Goal: Complete application form

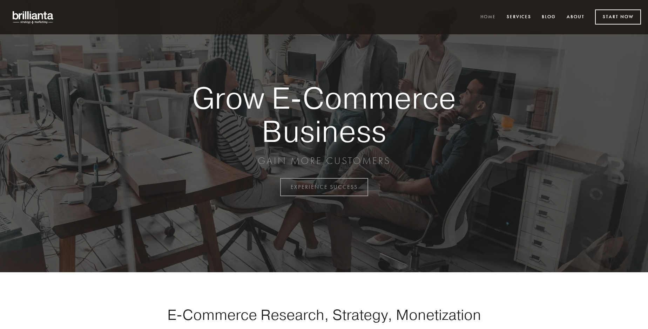
scroll to position [1838, 0]
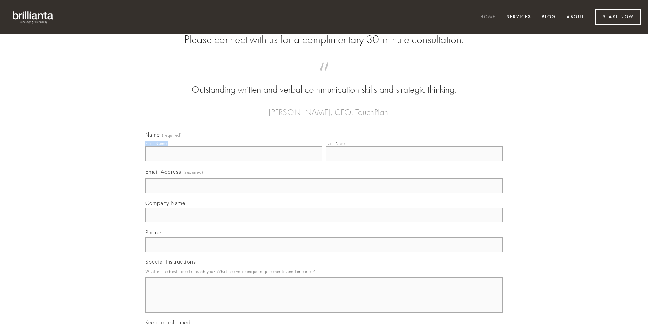
type input "[PERSON_NAME]"
click at [414, 161] on input "Last Name" at bounding box center [414, 154] width 177 height 15
type input "[PERSON_NAME]"
click at [324, 193] on input "Email Address (required)" at bounding box center [324, 185] width 358 height 15
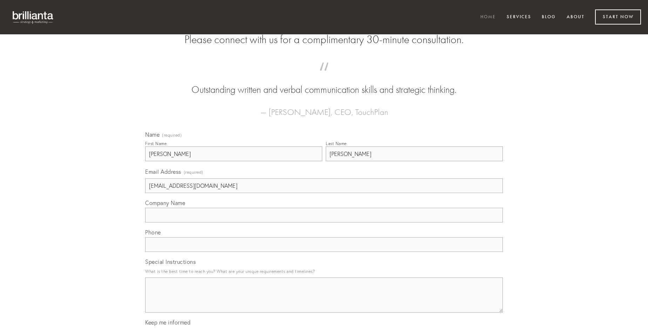
type input "[EMAIL_ADDRESS][DOMAIN_NAME]"
click at [324, 223] on input "Company Name" at bounding box center [324, 215] width 358 height 15
type input "carus"
click at [324, 252] on input "text" at bounding box center [324, 244] width 358 height 15
click at [324, 302] on textarea "Special Instructions" at bounding box center [324, 295] width 358 height 35
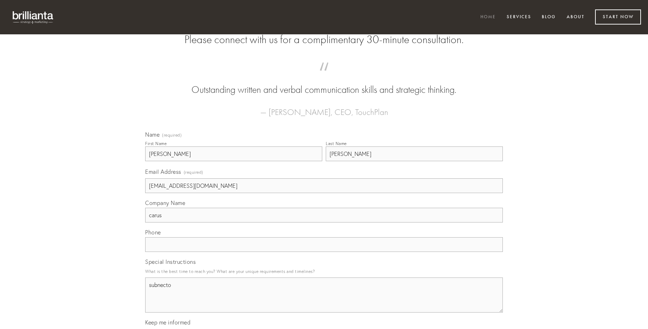
type textarea "subnecto"
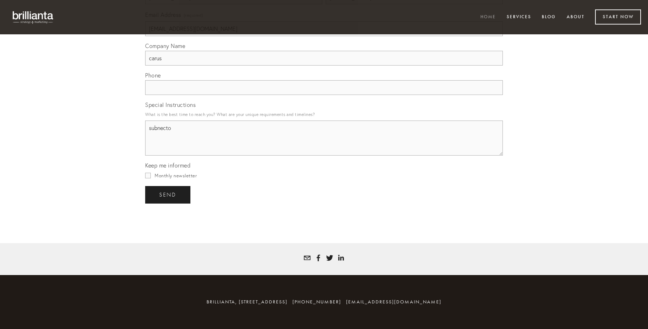
click at [168, 195] on span "send" at bounding box center [167, 195] width 17 height 6
